Goal: Contribute content: Contribute content

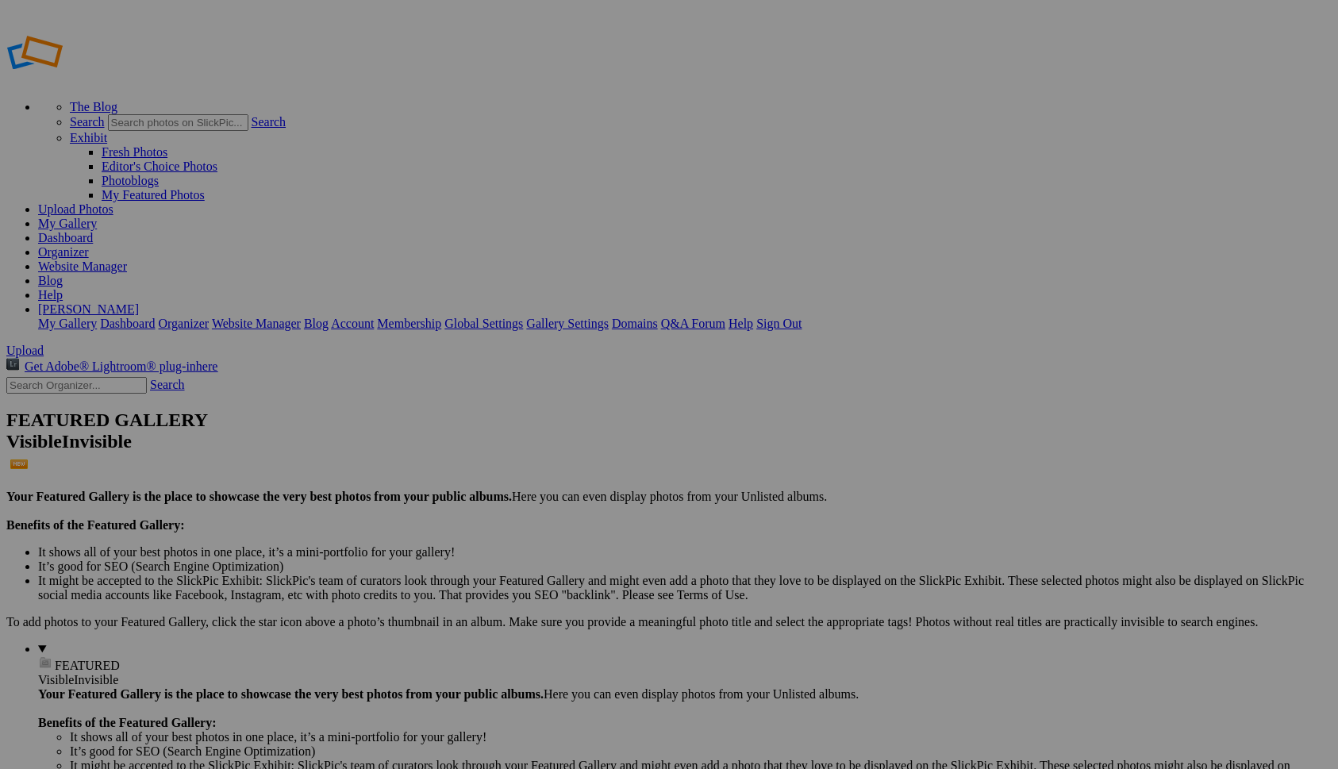
type input "Ressource folder"
click at [534, 437] on span "Select album..." at bounding box center [496, 443] width 75 height 13
click at [527, 464] on span "Create" at bounding box center [510, 470] width 33 height 13
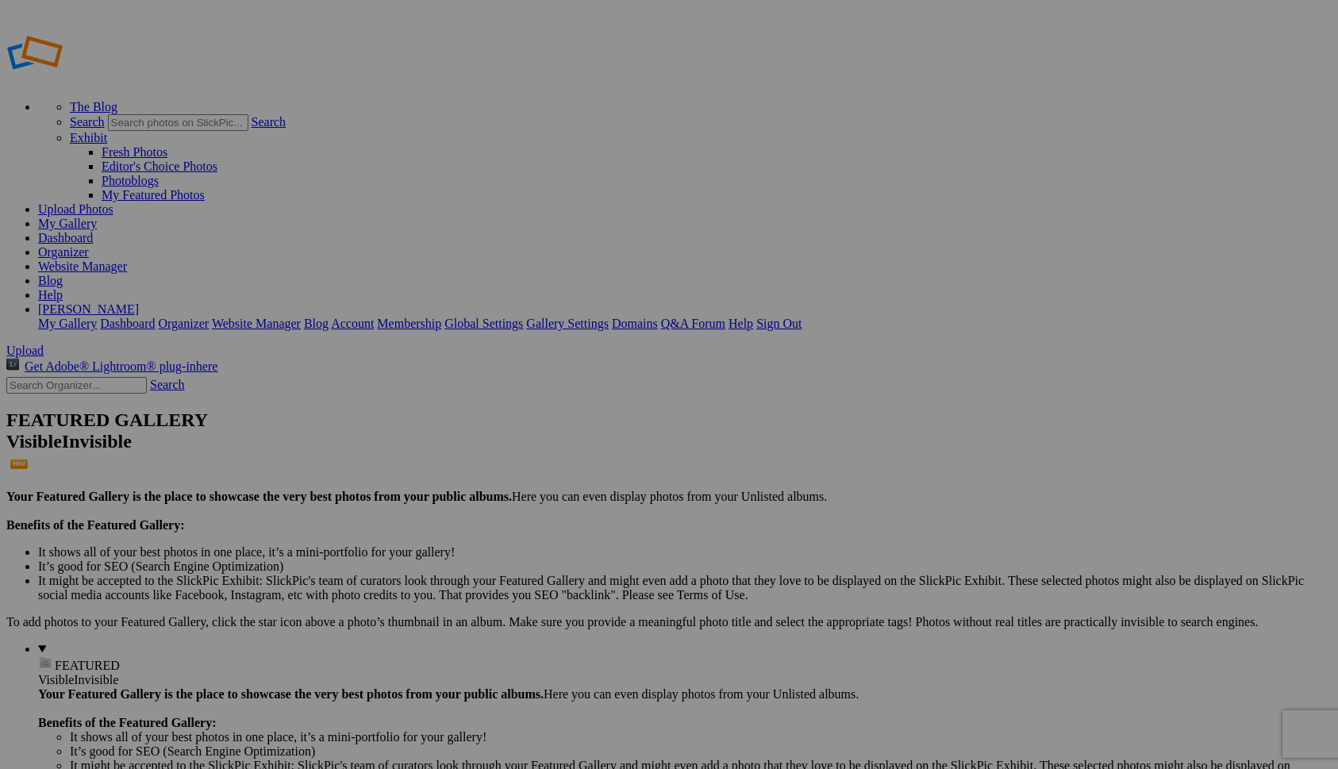
type input "Ressource folder"
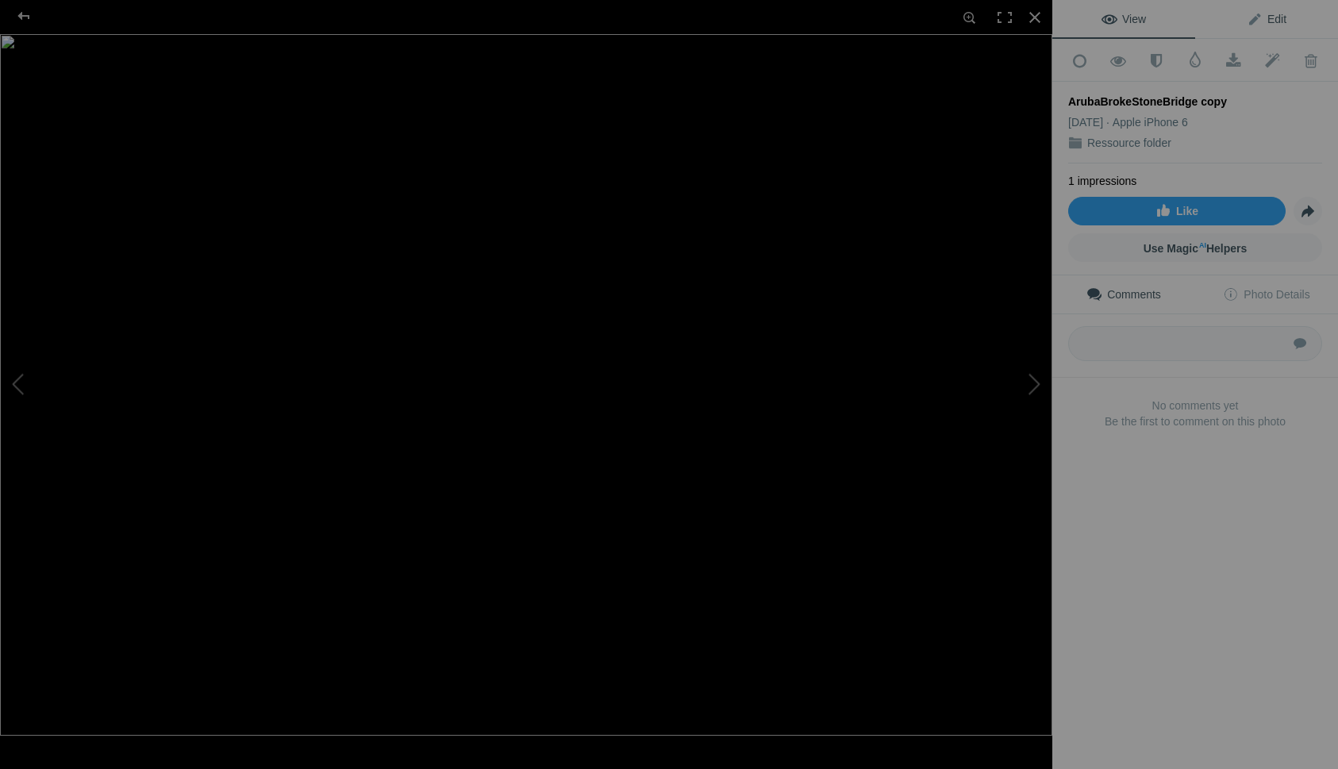
click at [1263, 13] on span "Edit" at bounding box center [1267, 19] width 40 height 13
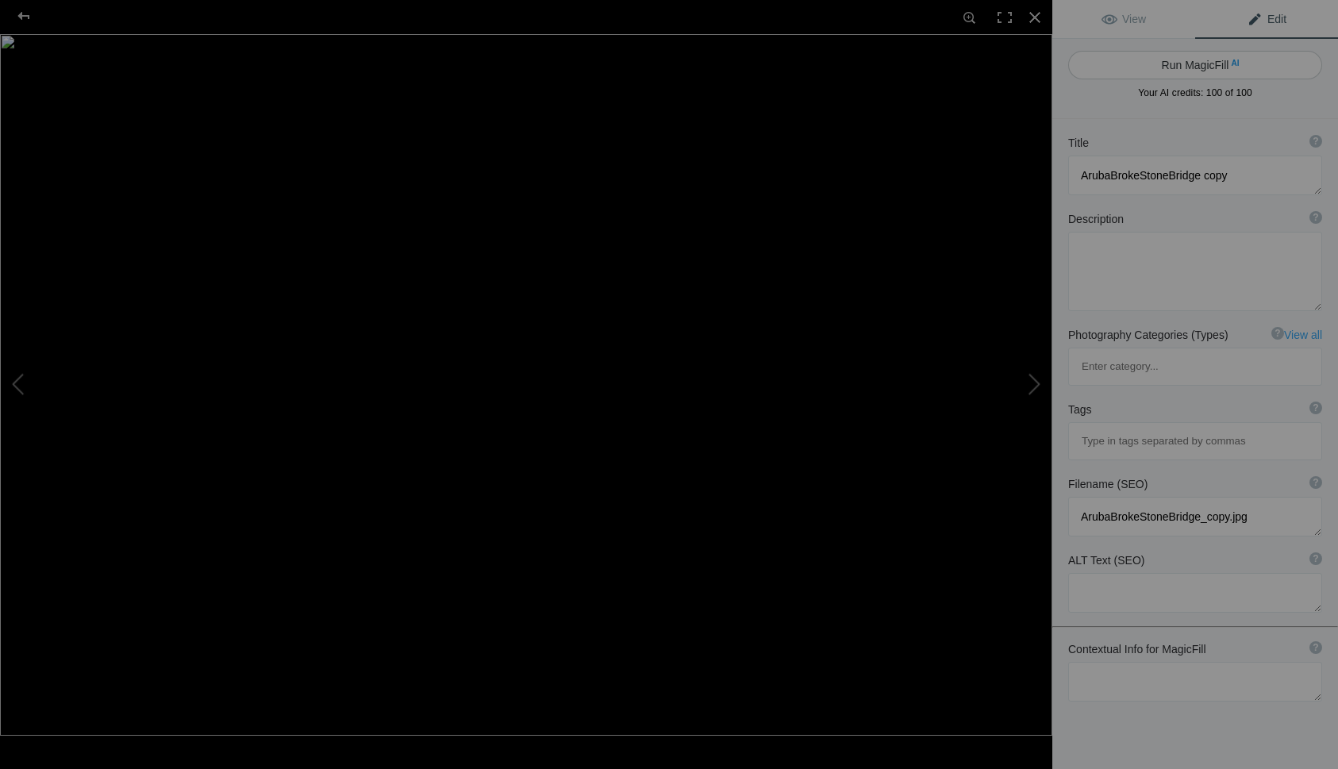
click at [1164, 63] on button "Run MagicFill AI" at bounding box center [1195, 65] width 254 height 29
type textarea "Stunning Coastal View of Aruba’s Broken Stone Bridge"
type textarea "Experience the breathtaking beauty of Aruba’s coastline with this captivating i…"
type textarea "aruba-broken-stone-bridge.jpg"
type textarea "A stunning coastal view of Aruba’s Broken Stone Bridge, featuring rocky formati…"
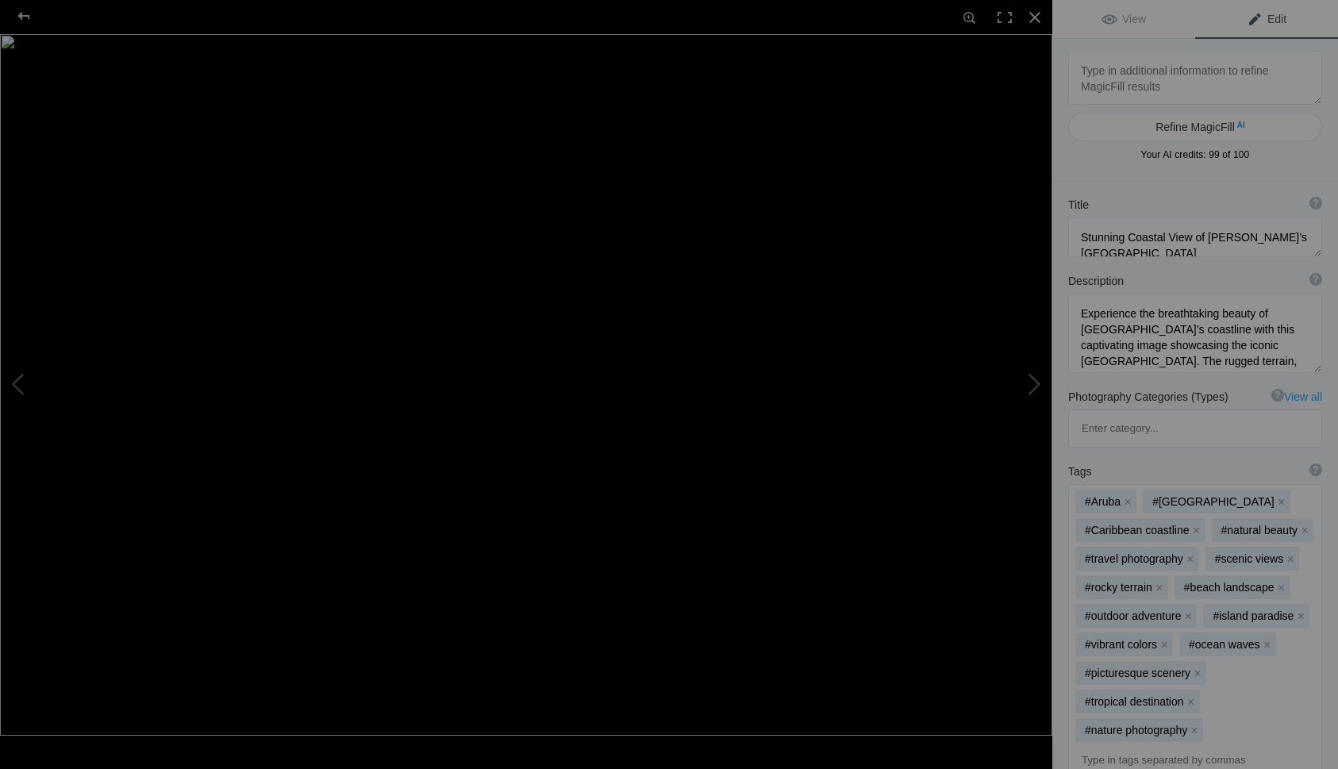
type textarea "BabyDeerResting copy"
type textarea "BabyDeerResting_copy.jpg"
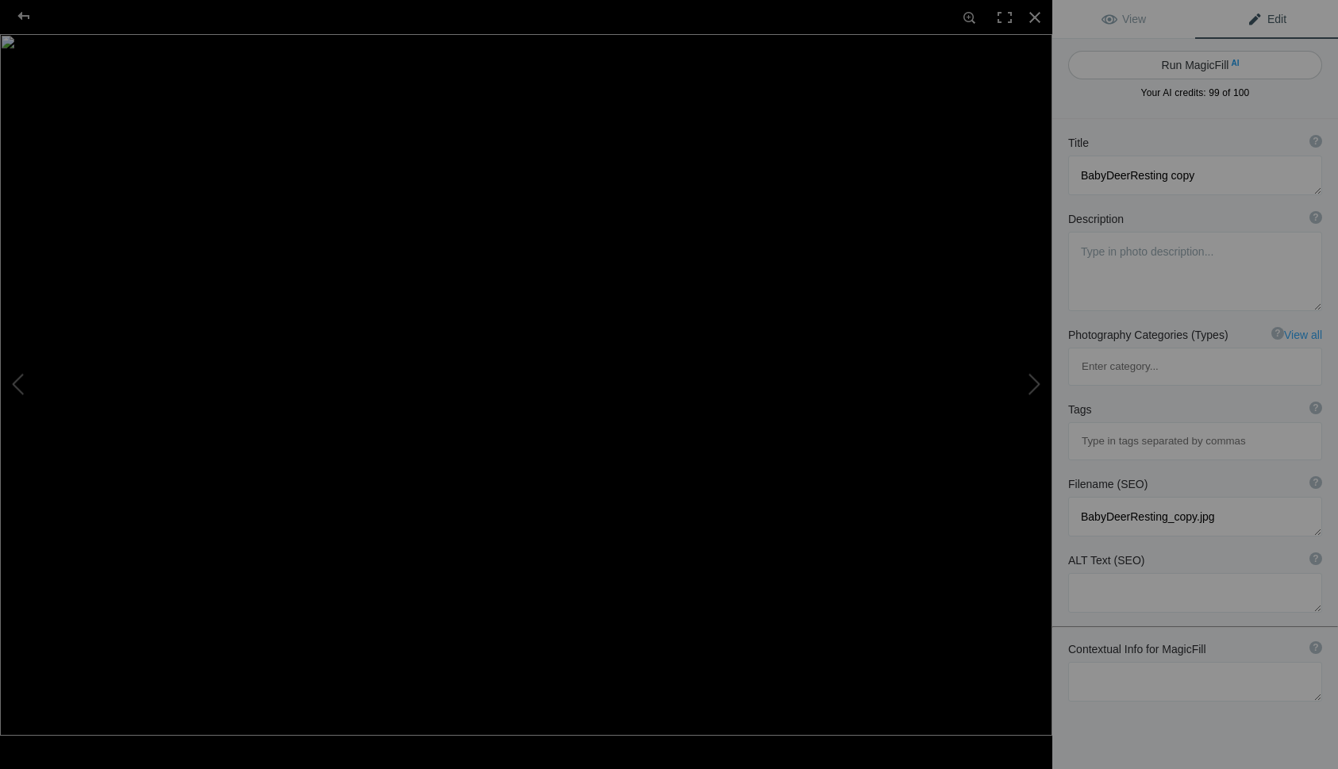
click at [1181, 63] on button "Run MagicFill AI" at bounding box center [1195, 65] width 254 height 29
type textarea "Resting Baby Deer in Nature"
type textarea "This captivating image features a young fawn curled up peacefully beneath a tre…"
type textarea "resting-baby-deer-nature.jpg"
type textarea "A young fawn curled up under a tree, showcasing its spots and peaceful demeanor…"
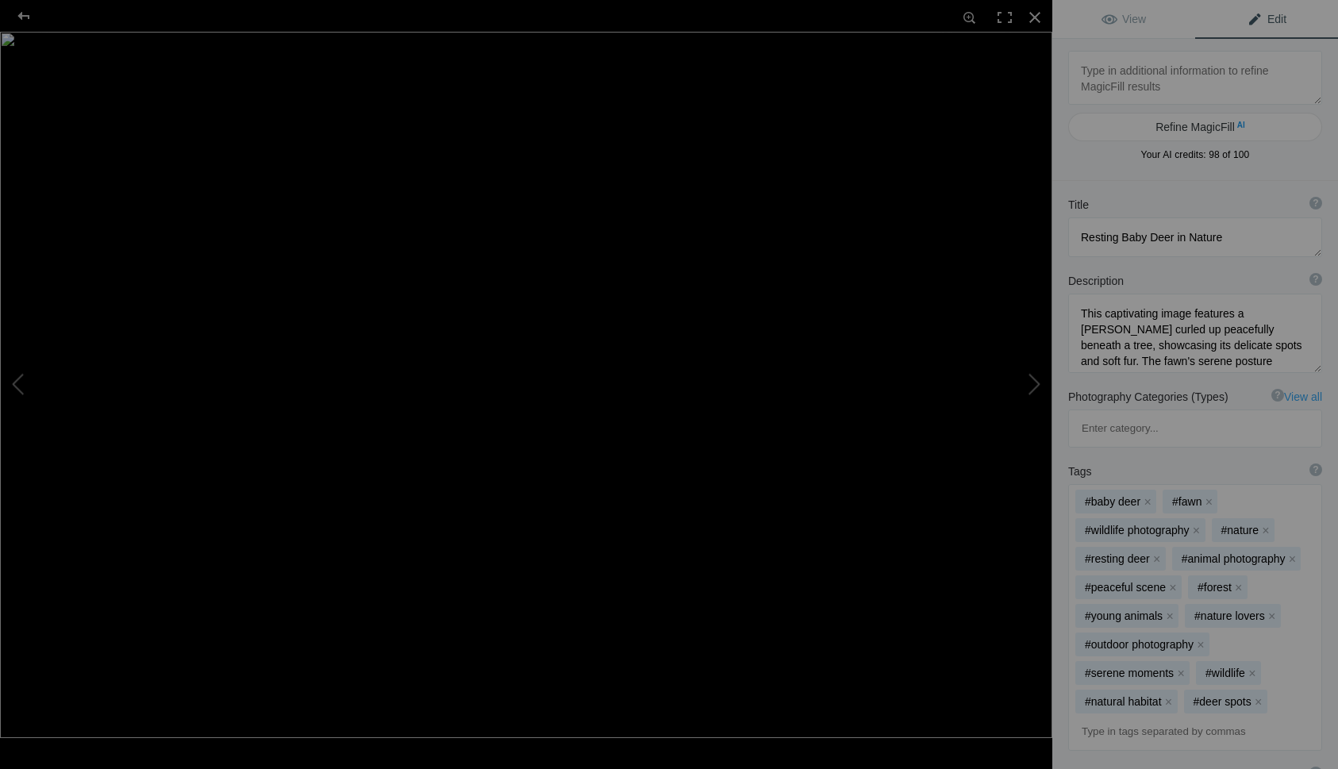
type textarea "BBBarn copy"
type textarea "BBBarn_copy.jpg"
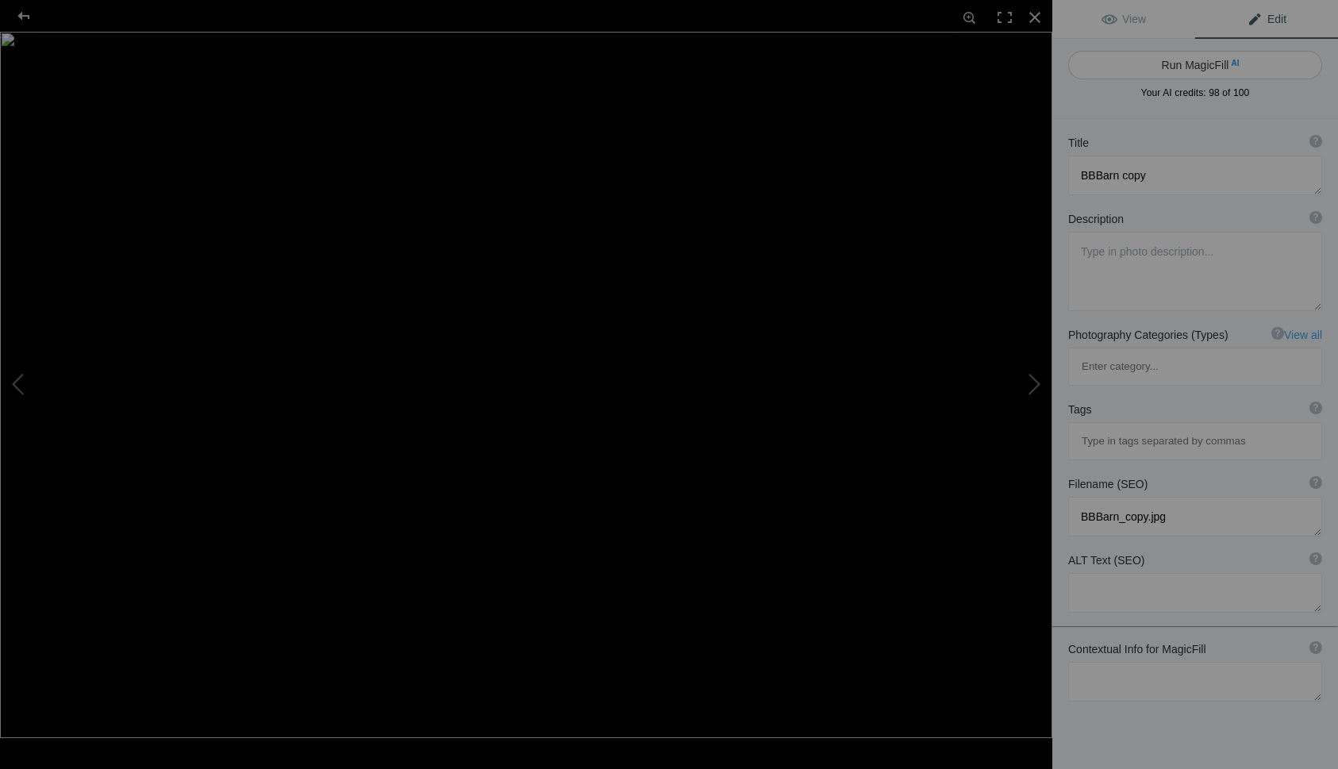
click at [1164, 64] on button "Run MagicFill AI" at bounding box center [1195, 65] width 254 height 29
type textarea "Serene Texas Farm with Bluebonnets and Grazing Cow"
type textarea "This captivating image showcases a picturesque Texas farm, featuring a vibrant …"
type textarea "texas-farm-bluebonnets-grazing-cow.jpg"
type textarea "A cow grazing in a field of bluebonnets with a red barn and cloudy sky in the b…"
